Goal: Transaction & Acquisition: Purchase product/service

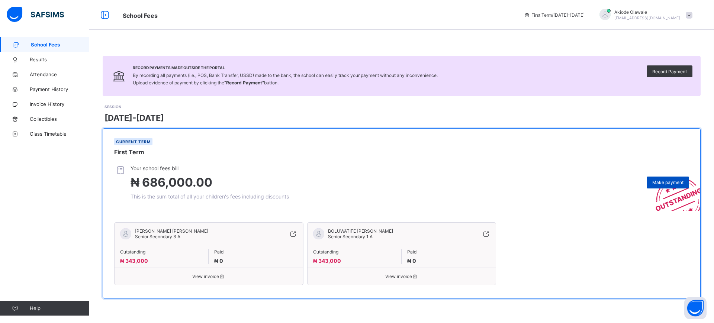
click at [663, 181] on span "Make payment" at bounding box center [667, 183] width 31 height 6
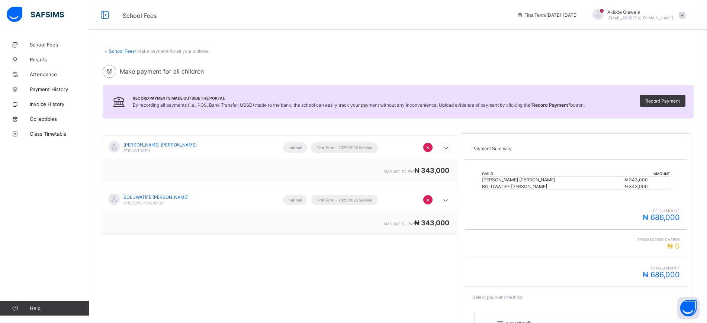
click at [450, 149] on icon at bounding box center [445, 147] width 9 height 7
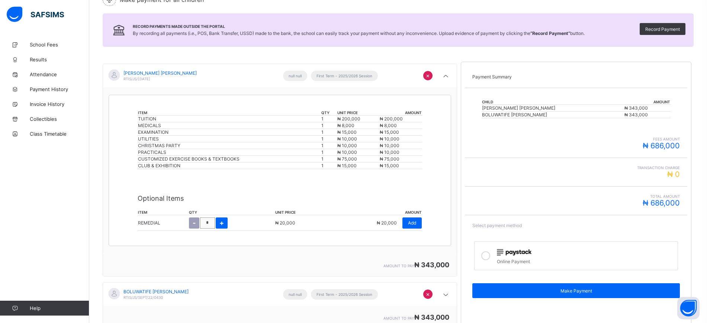
scroll to position [86, 0]
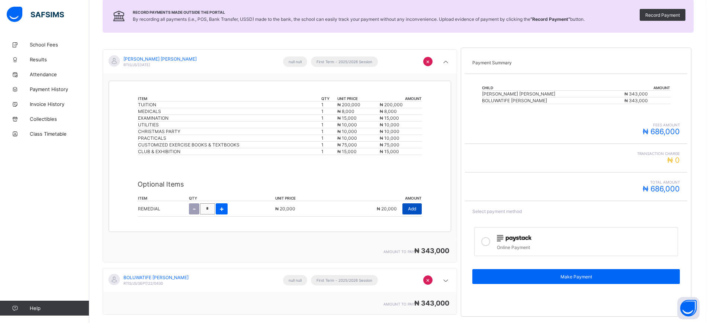
click at [416, 210] on span "Add" at bounding box center [412, 209] width 8 height 6
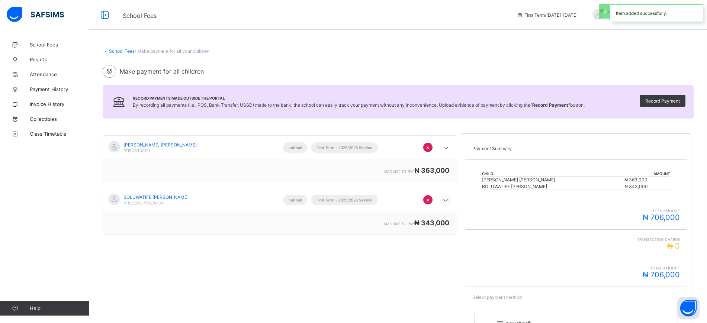
click at [450, 200] on icon at bounding box center [445, 200] width 9 height 7
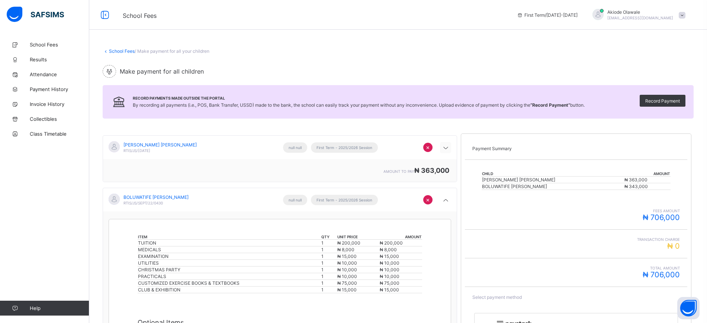
click at [450, 149] on icon at bounding box center [445, 147] width 9 height 7
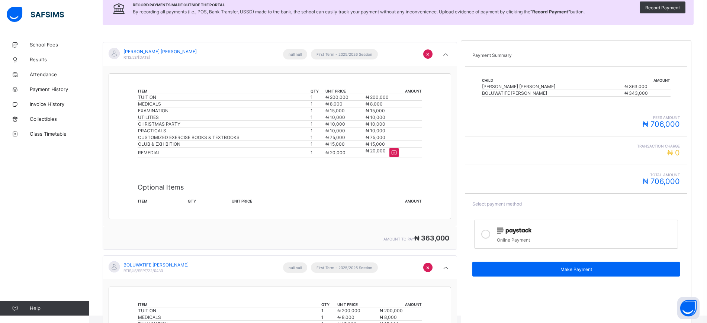
scroll to position [93, 0]
click at [49, 160] on div "School Fees Results Attendance Payment History Invoice History Collectibles Cla…" at bounding box center [44, 176] width 89 height 293
click at [43, 131] on span "Class Timetable" at bounding box center [60, 134] width 60 height 6
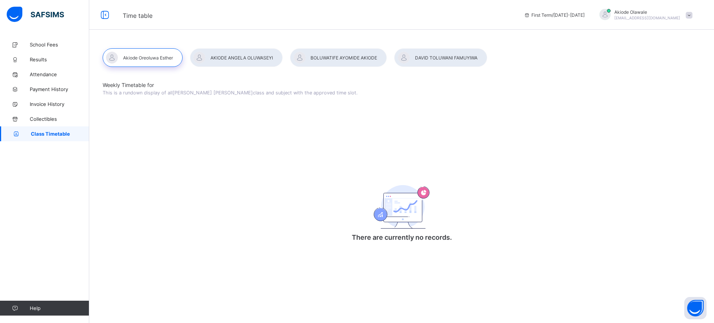
click at [343, 57] on div at bounding box center [338, 57] width 97 height 19
click at [429, 58] on div at bounding box center [440, 57] width 93 height 19
click at [42, 121] on span "Collectibles" at bounding box center [60, 119] width 60 height 6
